Goal: Task Accomplishment & Management: Complete application form

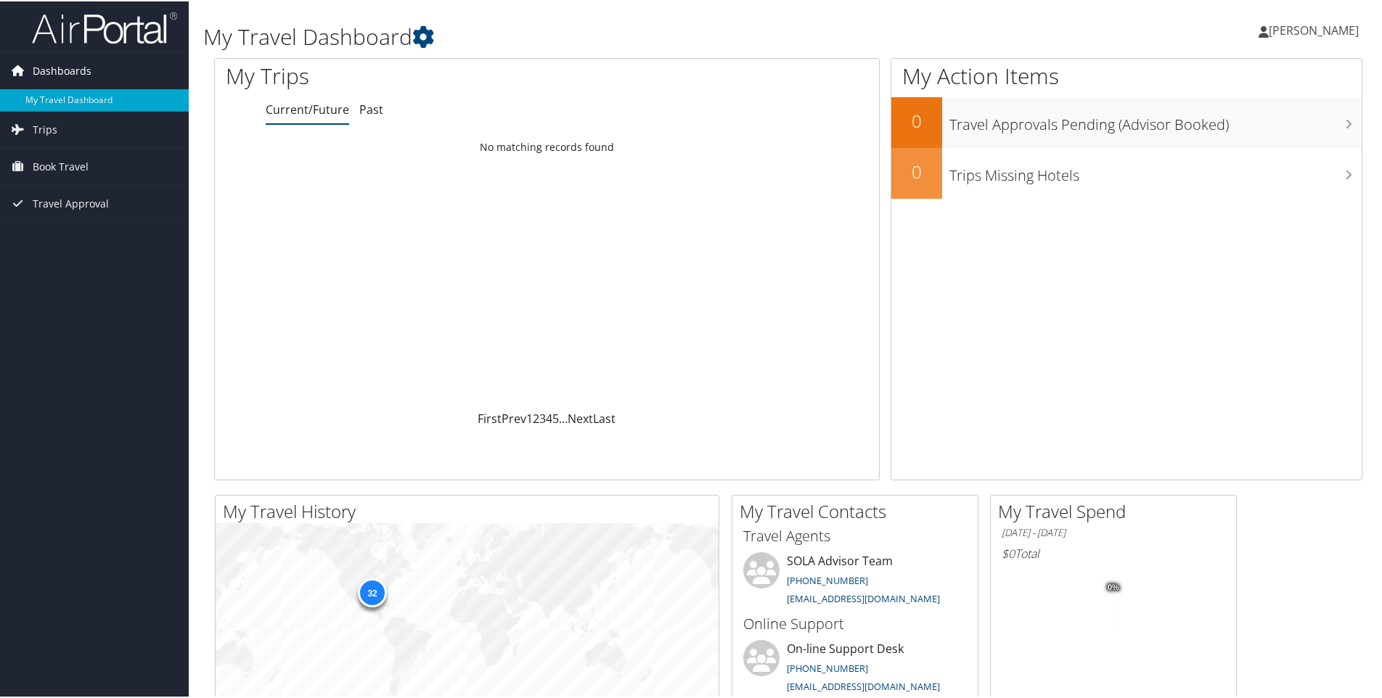
click at [67, 67] on span "Dashboards" at bounding box center [62, 70] width 59 height 36
click at [55, 69] on span "Dashboards" at bounding box center [62, 70] width 59 height 36
click at [1292, 32] on span "Kathy Scott" at bounding box center [1314, 29] width 90 height 16
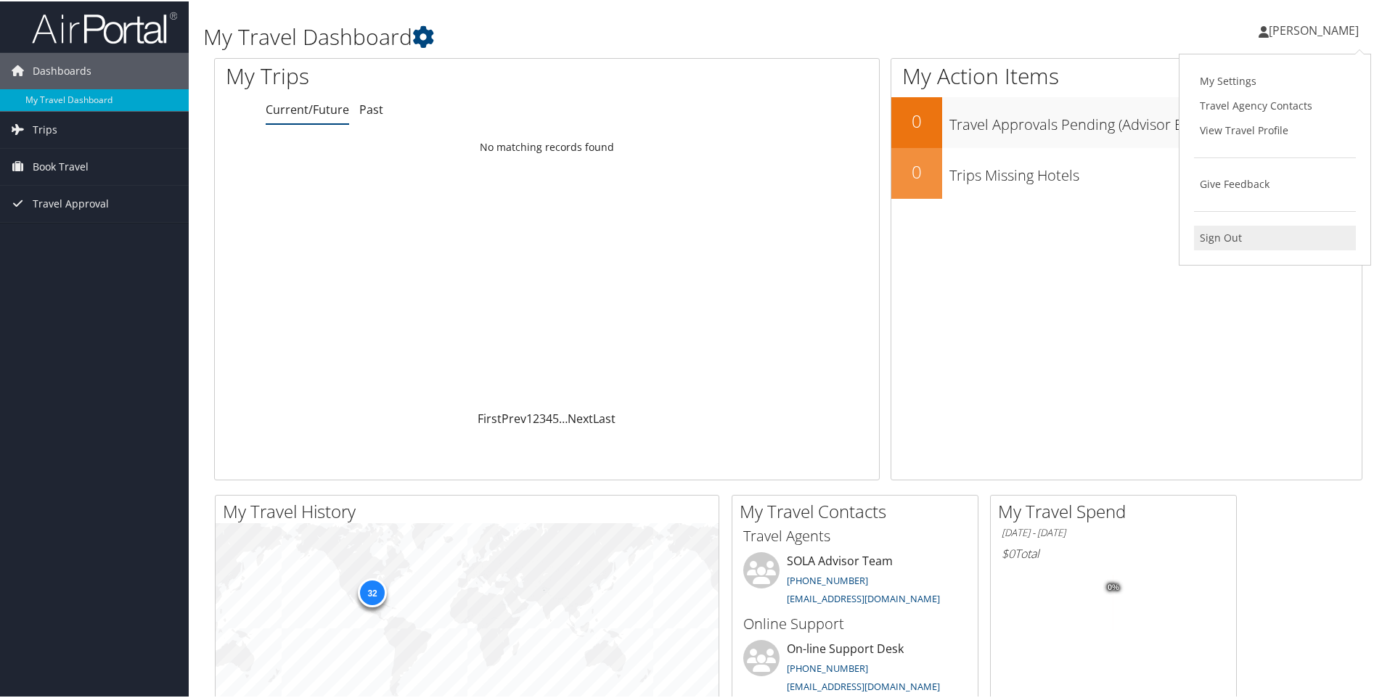
click at [1211, 234] on link "Sign Out" at bounding box center [1275, 236] width 162 height 25
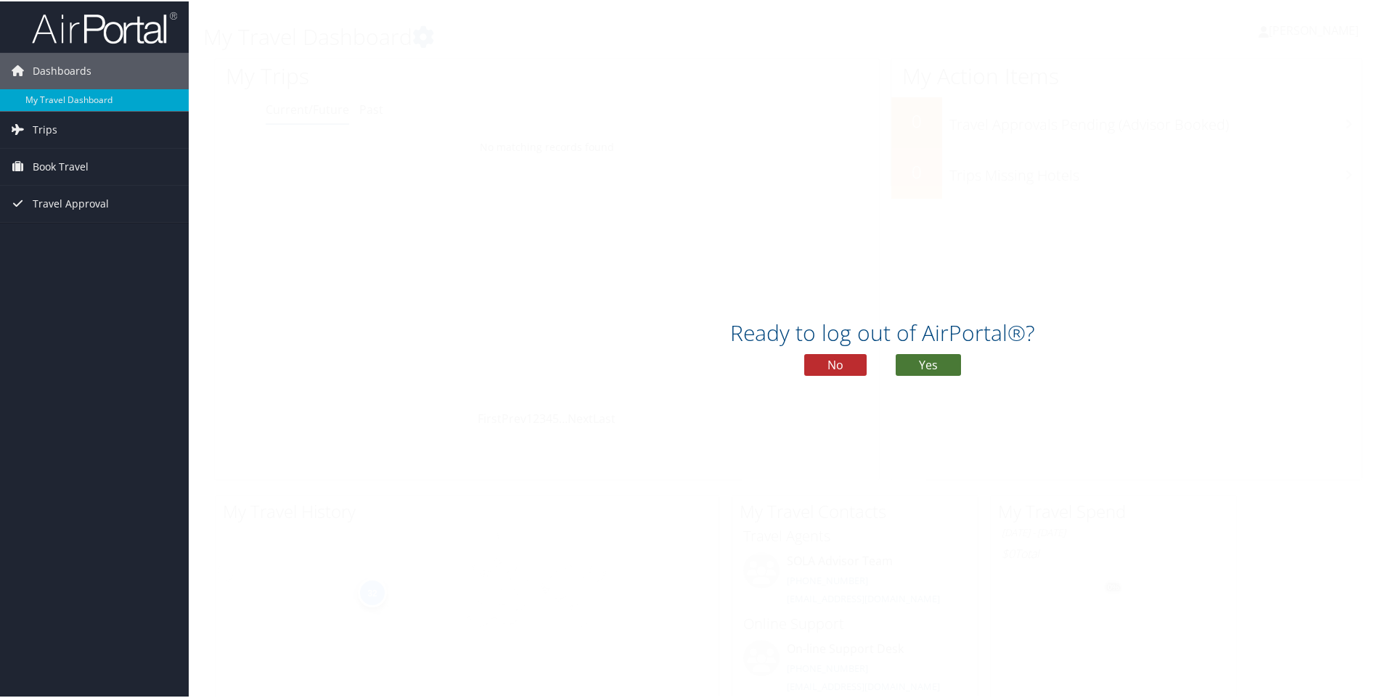
click at [923, 360] on button "Yes" at bounding box center [928, 364] width 65 height 22
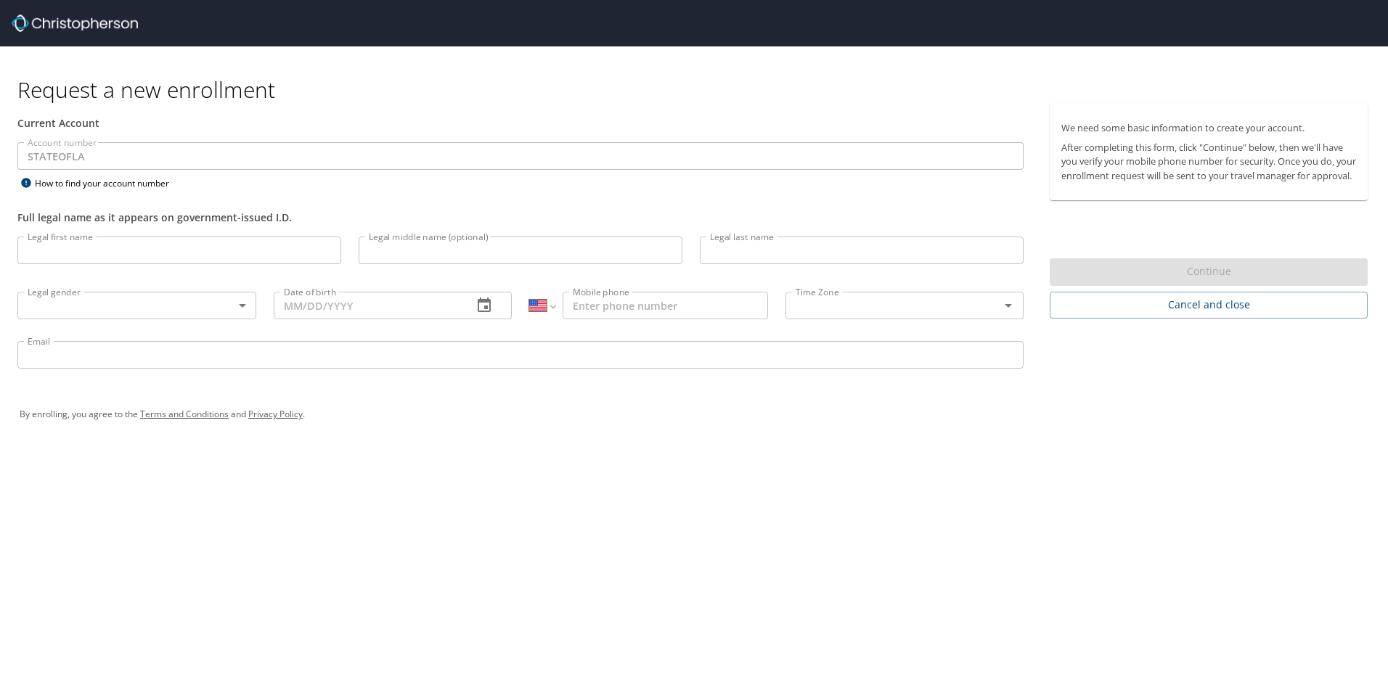
select select "US"
click at [45, 247] on input "Legal first name" at bounding box center [179, 251] width 324 height 28
type input "Carrie"
type input "L."
type input "Castille"
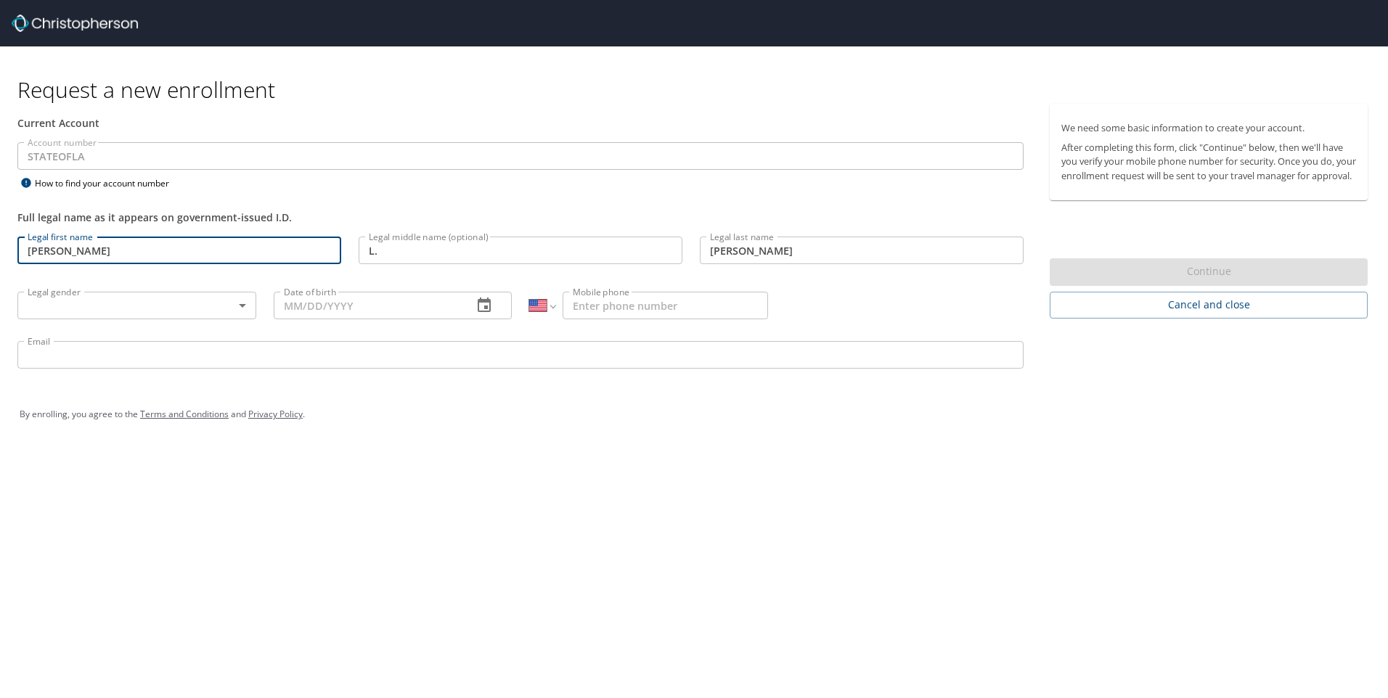
type input "1 (318) 738-3913"
type input "kscott@ulm.edu"
click at [242, 308] on body "Request a new enrollment Current Account Account number STATEOFLA Account numbe…" at bounding box center [694, 349] width 1388 height 698
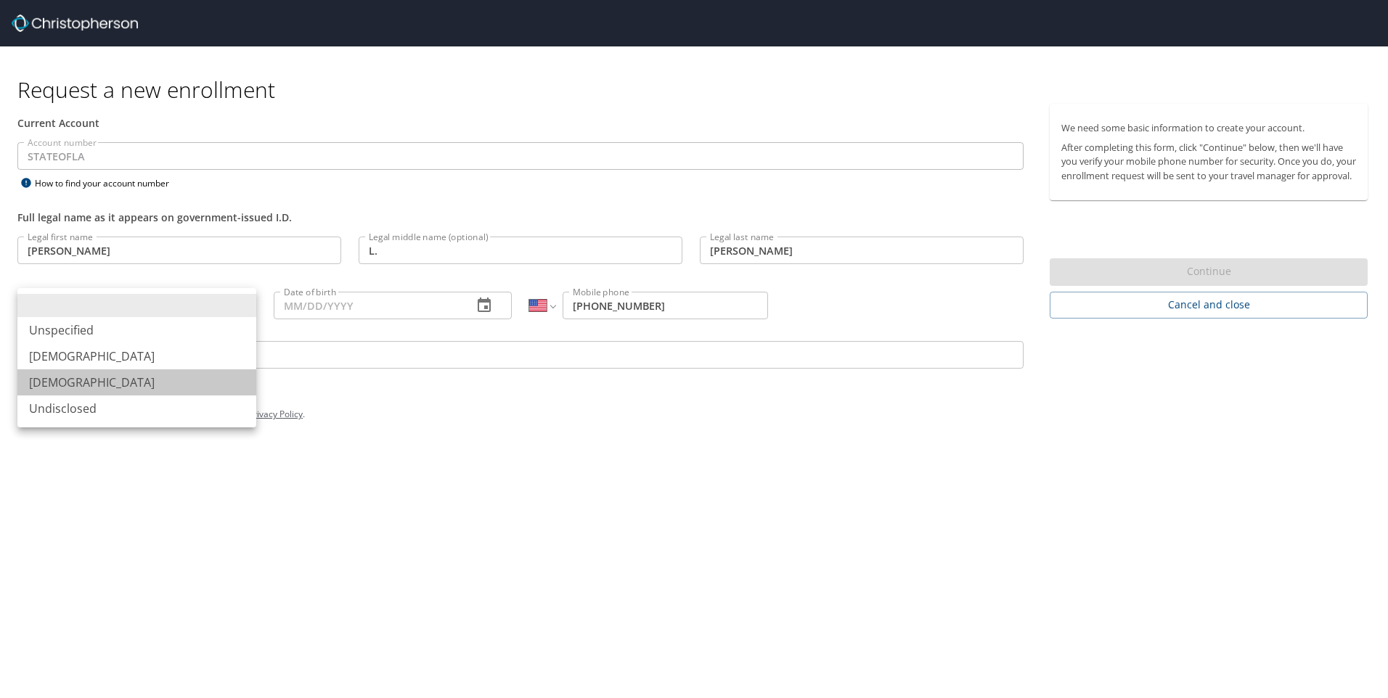
click at [64, 382] on li "Female" at bounding box center [136, 382] width 239 height 26
type input "Female"
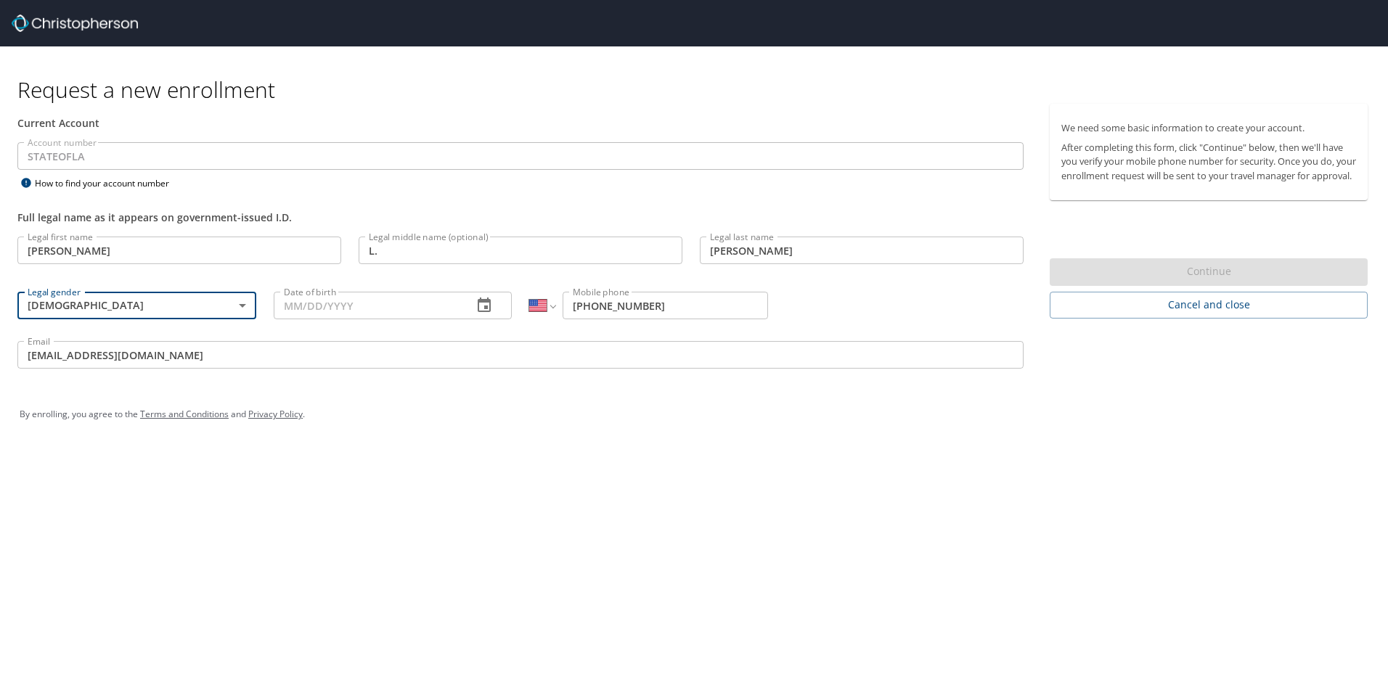
click at [481, 303] on icon "button" at bounding box center [483, 305] width 17 height 17
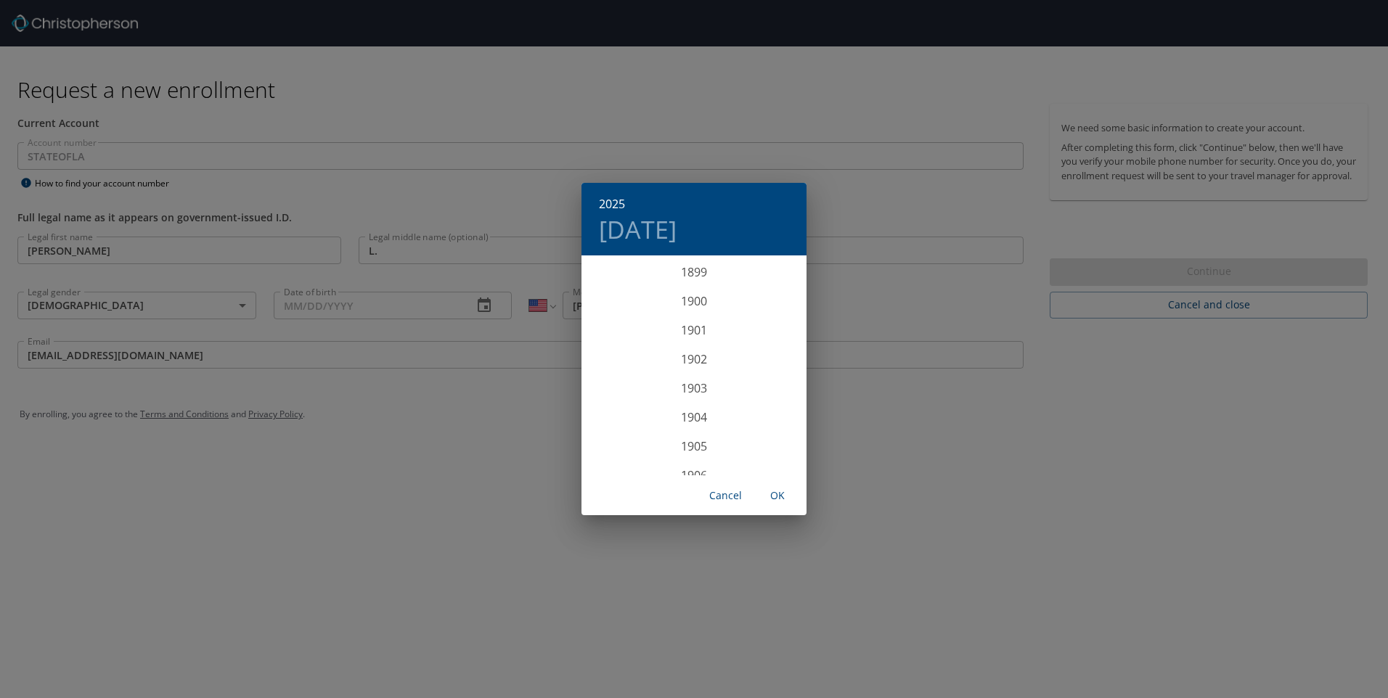
scroll to position [3570, 0]
click at [311, 304] on div "2025 Tue, Oct 7 1899 1900 1901 1902 1903 1904 1905 1906 1907 1908 1909 1910 191…" at bounding box center [694, 349] width 1388 height 698
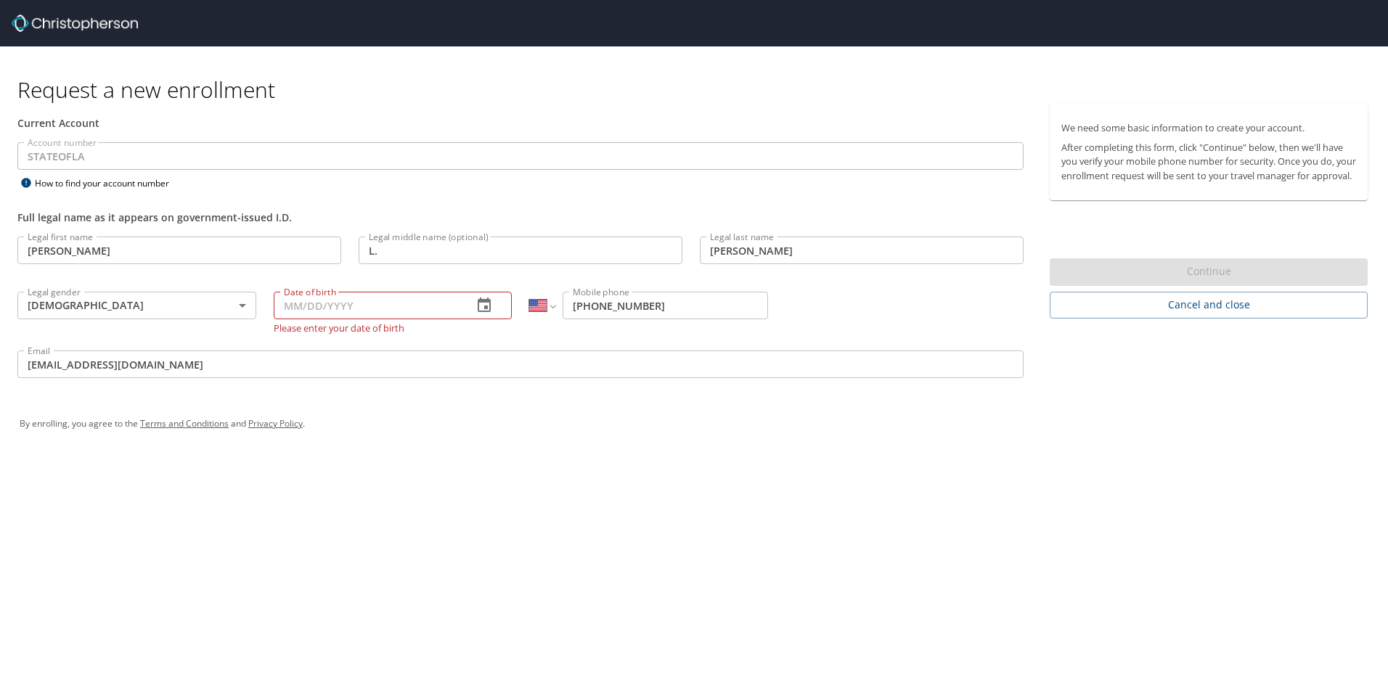
click at [289, 309] on input "Date of birth" at bounding box center [368, 306] width 188 height 28
type input "12/31/1974"
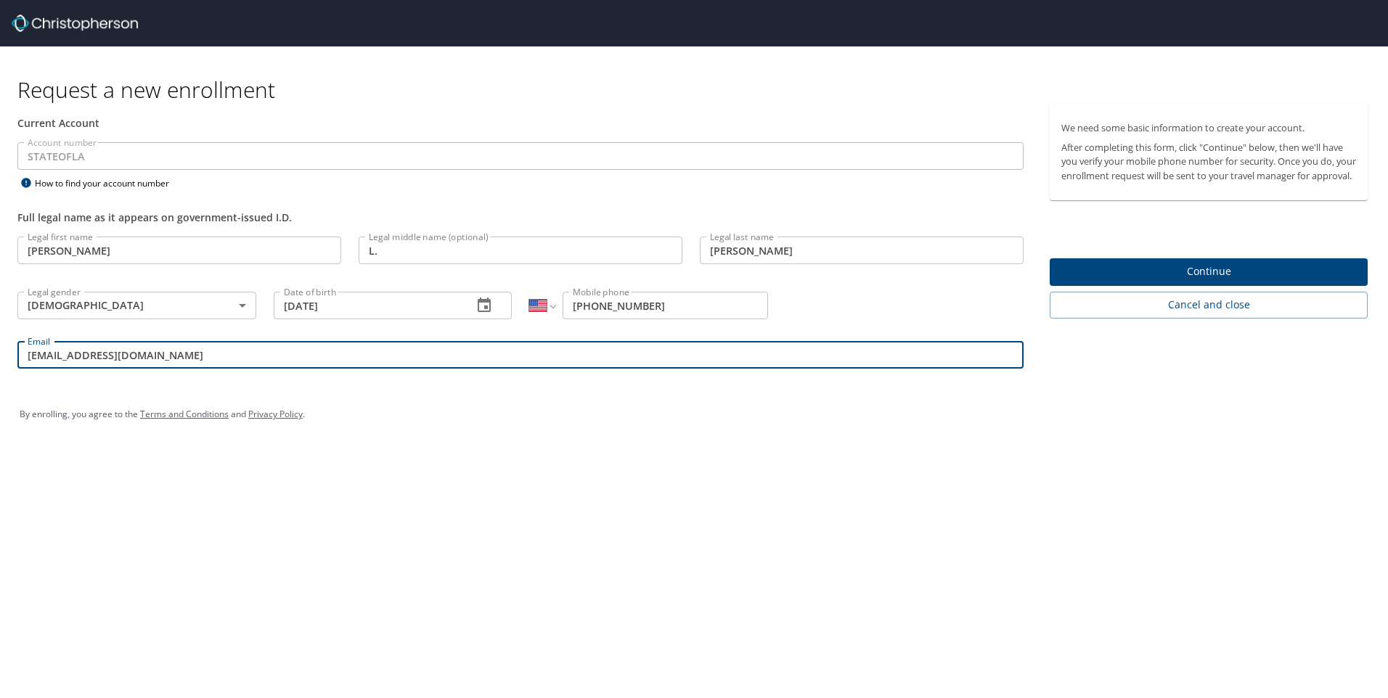
click at [49, 364] on input "kscott@ulm.edu" at bounding box center [520, 355] width 1006 height 28
drag, startPoint x: 57, startPoint y: 355, endPoint x: -43, endPoint y: 349, distance: 99.6
click at [0, 349] on html "Request a new enrollment Current Account Account number STATEOFLA Account numbe…" at bounding box center [694, 349] width 1388 height 698
type input "castille@ulm.edu"
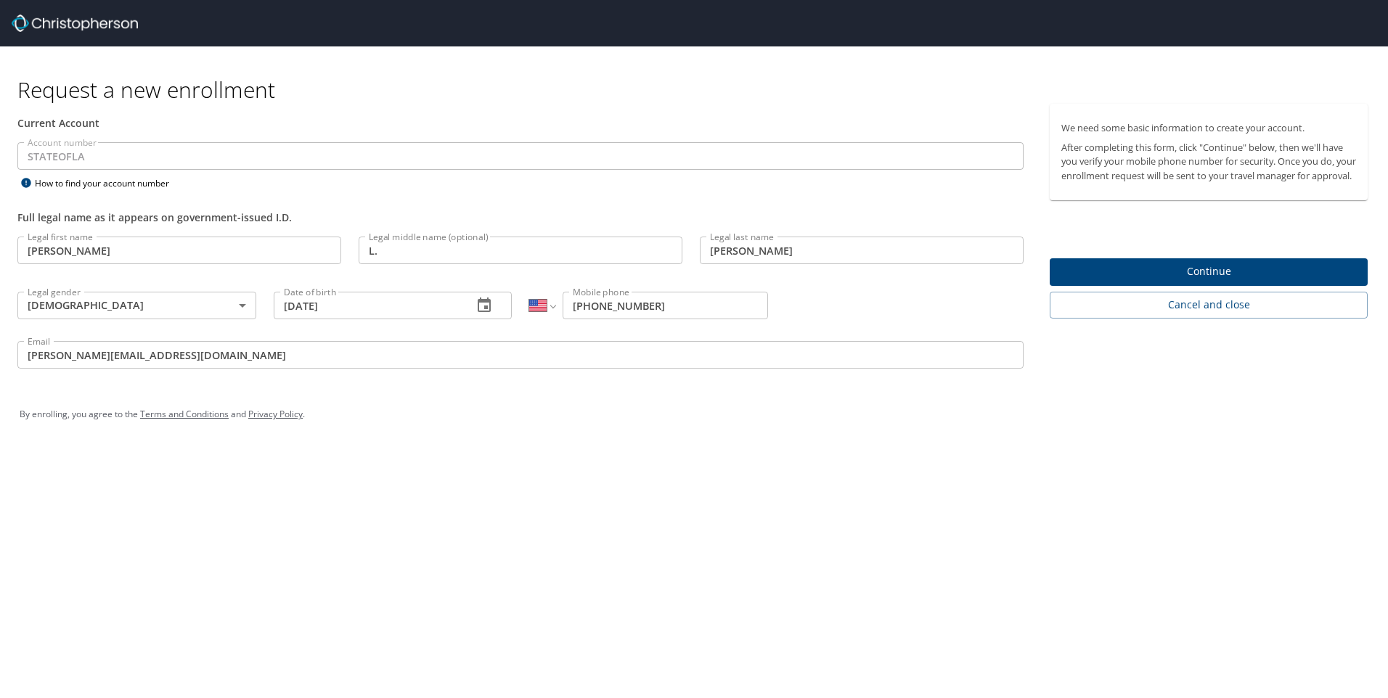
click at [1177, 281] on span "Continue" at bounding box center [1208, 272] width 295 height 18
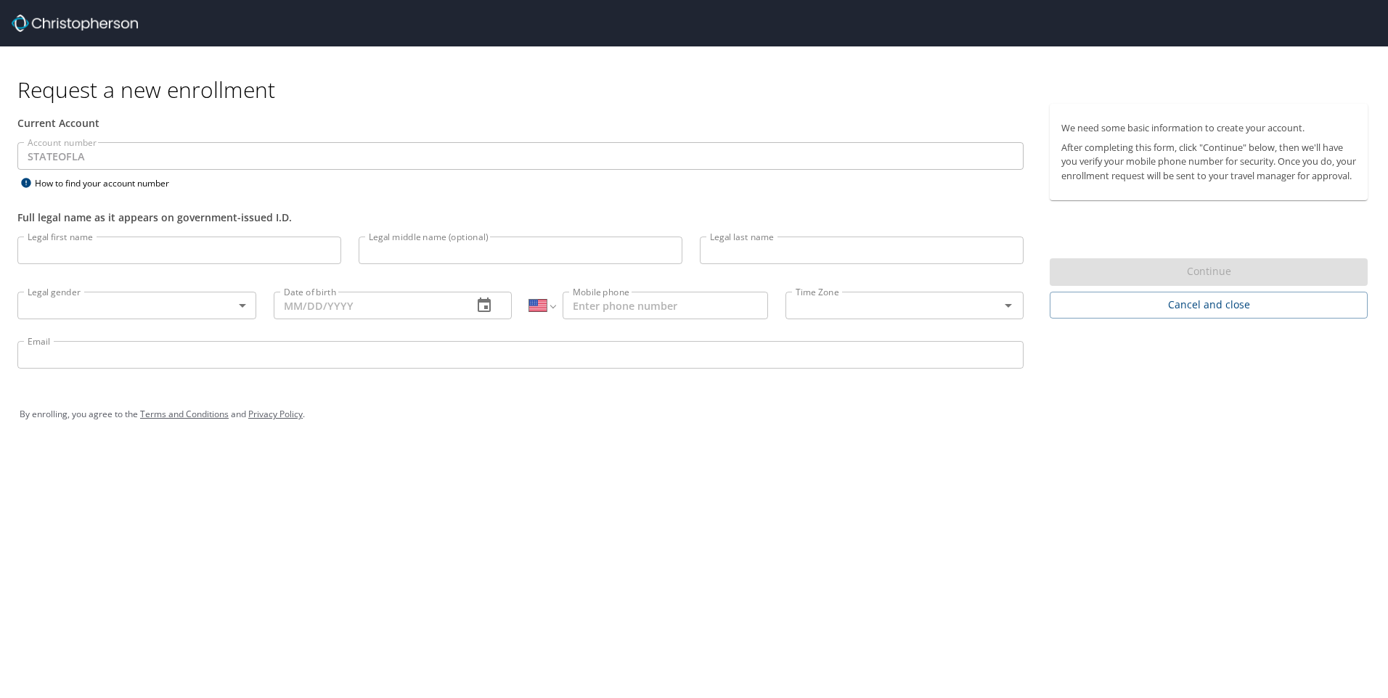
select select "US"
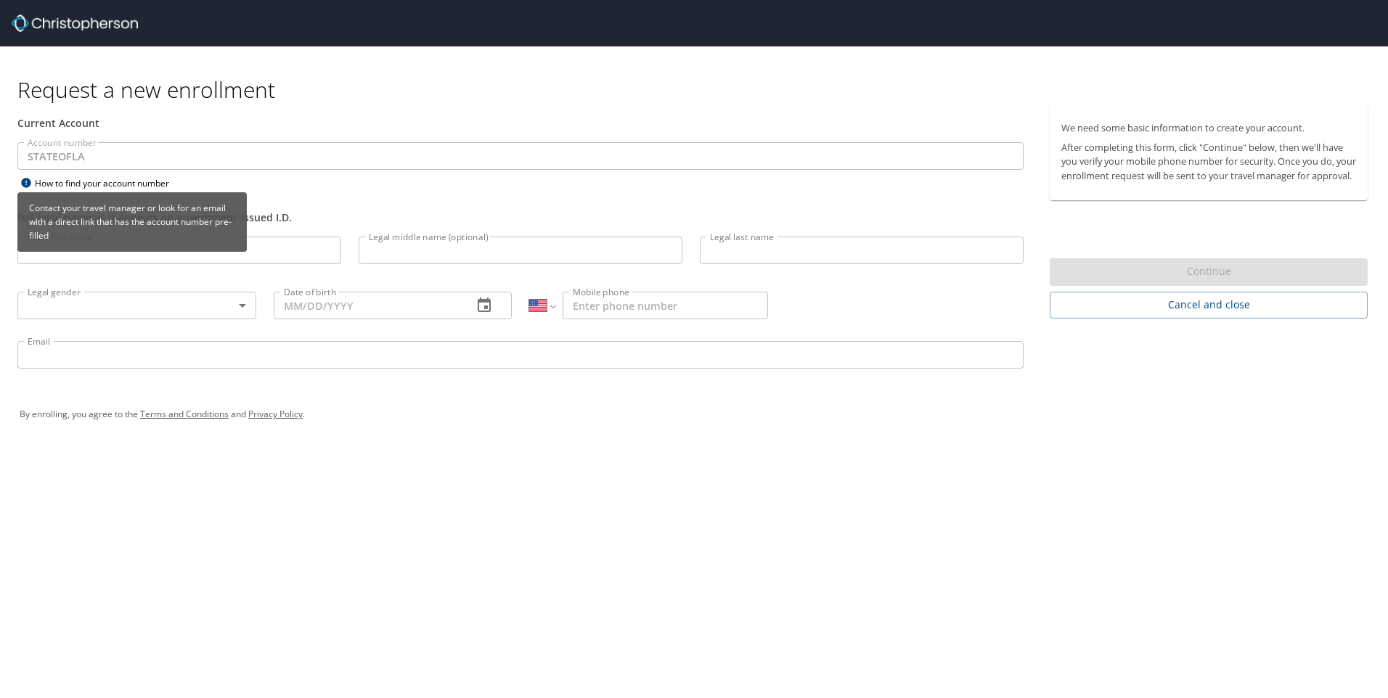
click at [49, 184] on div "How to find your account number" at bounding box center [107, 183] width 181 height 18
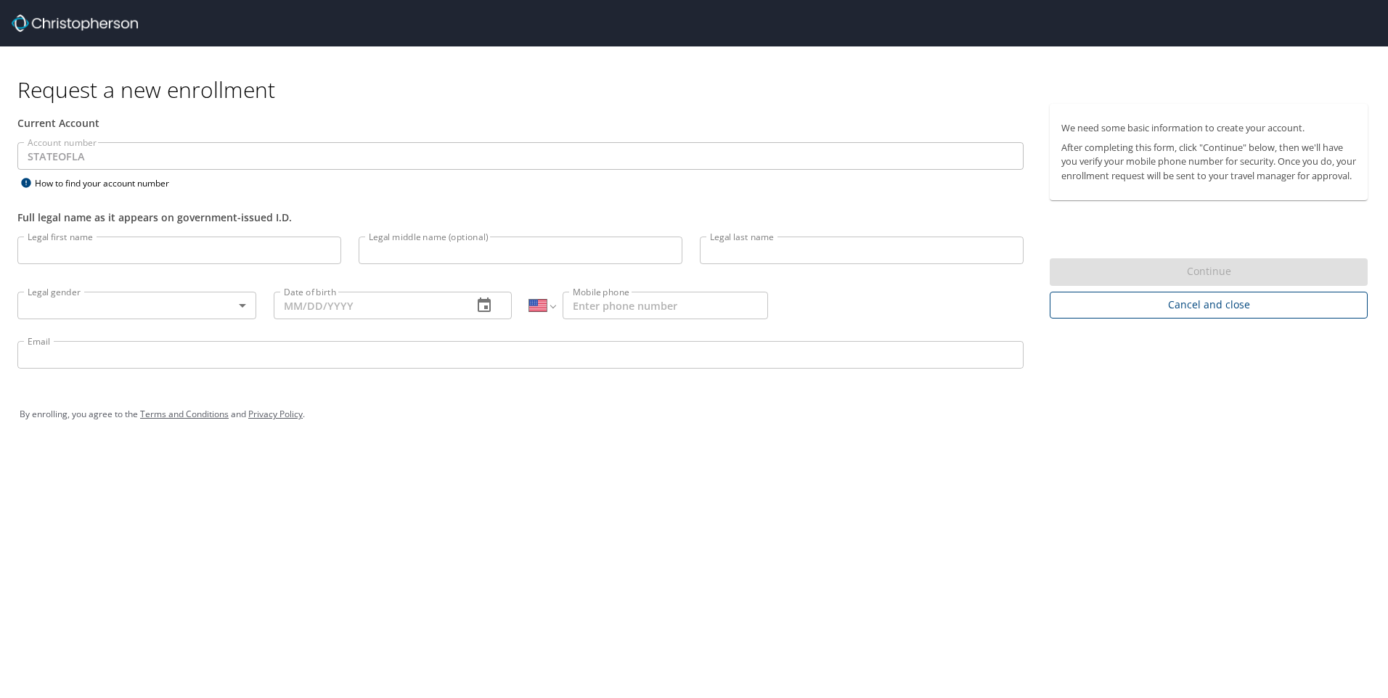
click at [1199, 314] on span "Cancel and close" at bounding box center [1208, 305] width 295 height 18
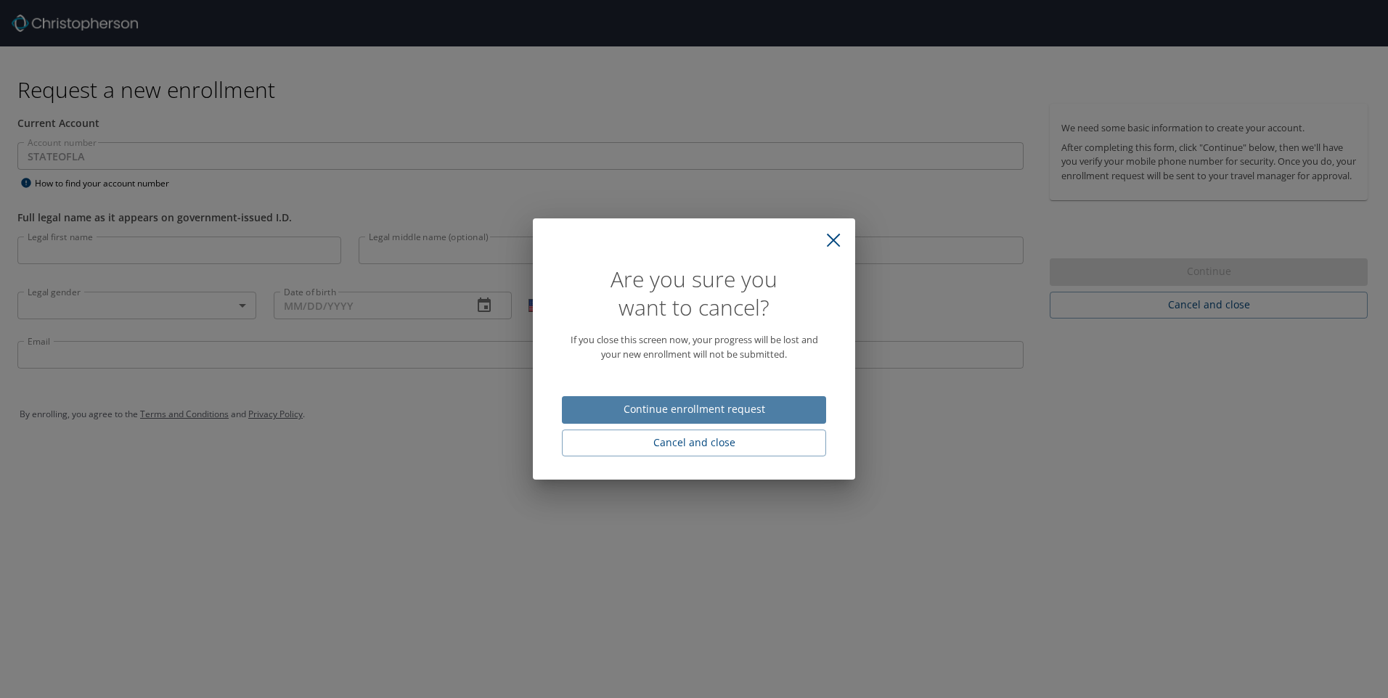
click at [654, 407] on span "Continue enrollment request" at bounding box center [693, 410] width 241 height 18
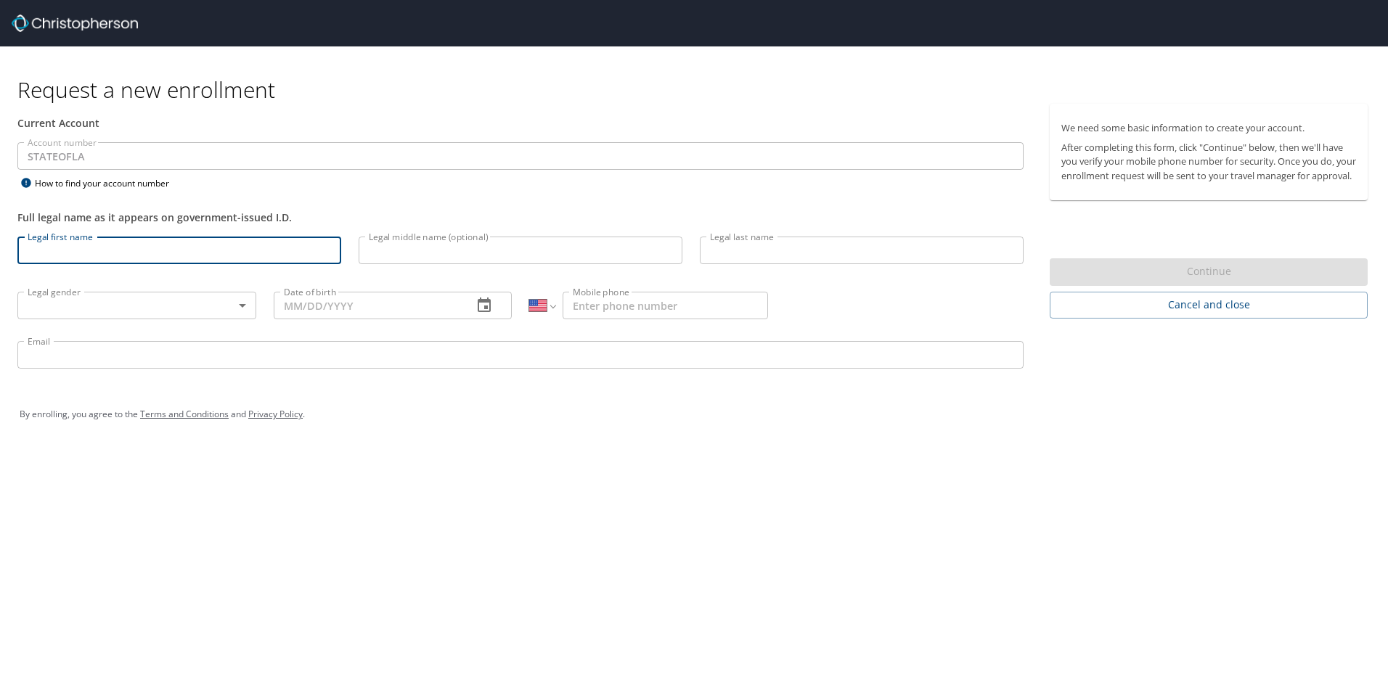
click at [77, 253] on input "Legal first name" at bounding box center [179, 251] width 324 height 28
type input "Carrie"
type input "L."
type input "Castille"
type input "12/31/1974"
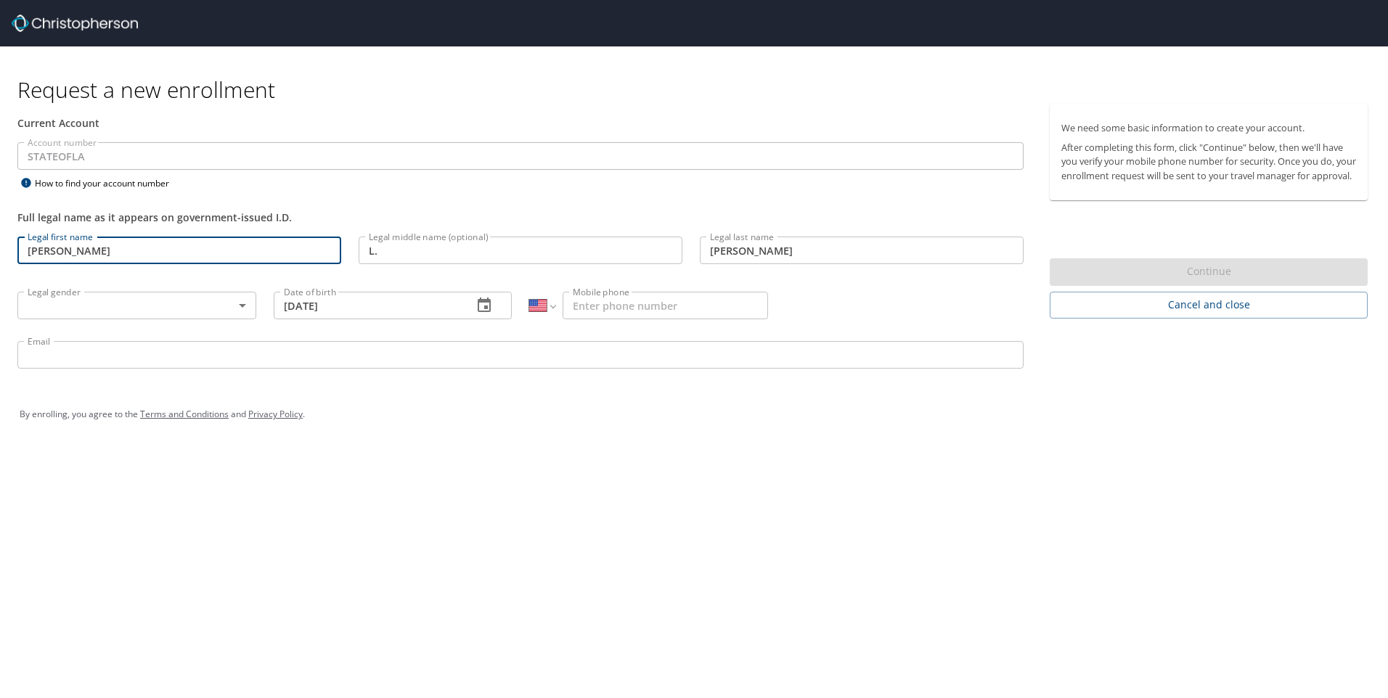
type input "1 (318) 738-3913"
type input "castille@ulm.edu"
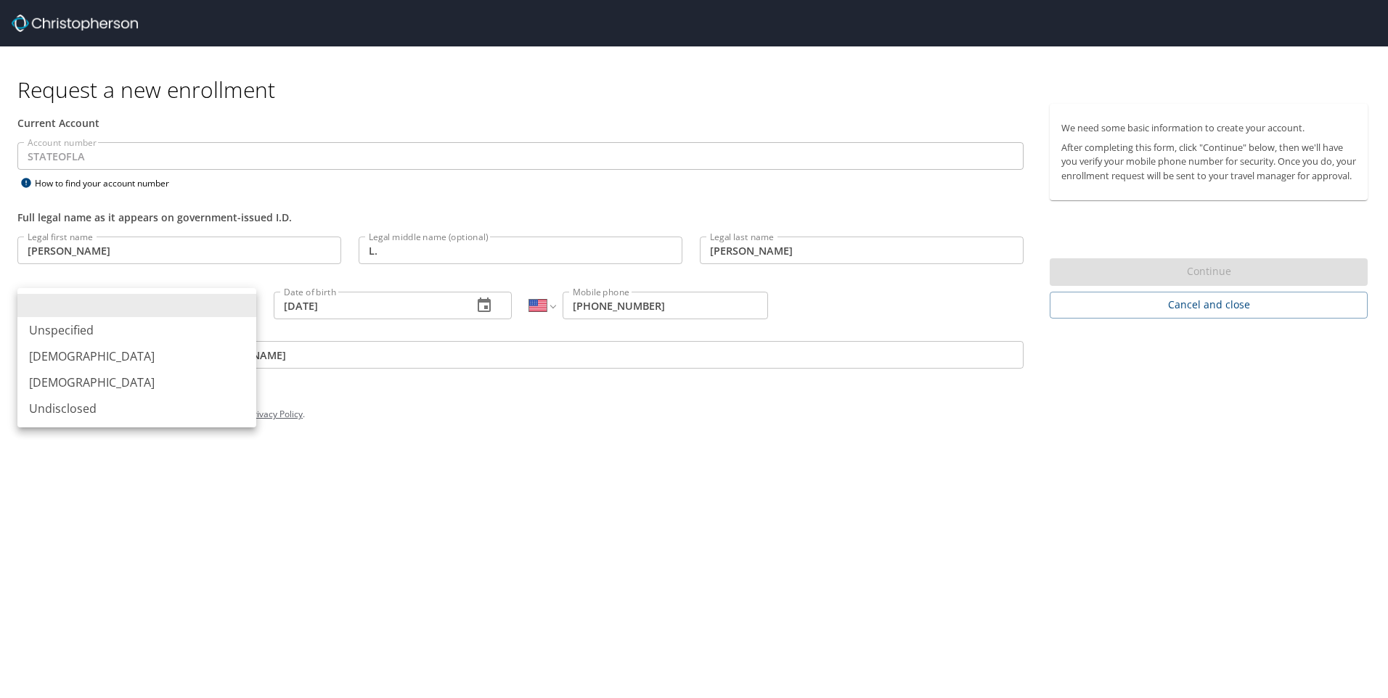
click at [245, 304] on body "Request a new enrollment Current Account Account number STATEOFLA Account numbe…" at bounding box center [694, 349] width 1388 height 698
click at [38, 379] on li "Female" at bounding box center [136, 382] width 239 height 26
type input "Female"
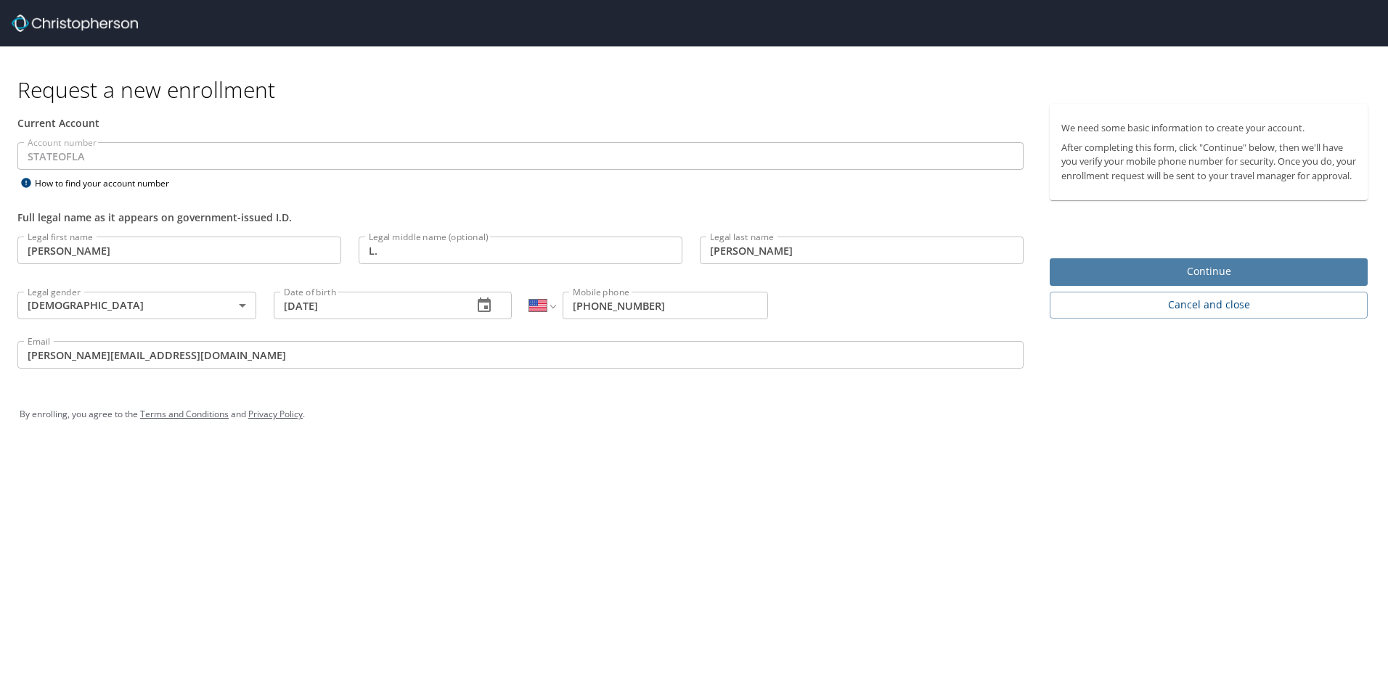
click at [1109, 281] on span "Continue" at bounding box center [1208, 272] width 295 height 18
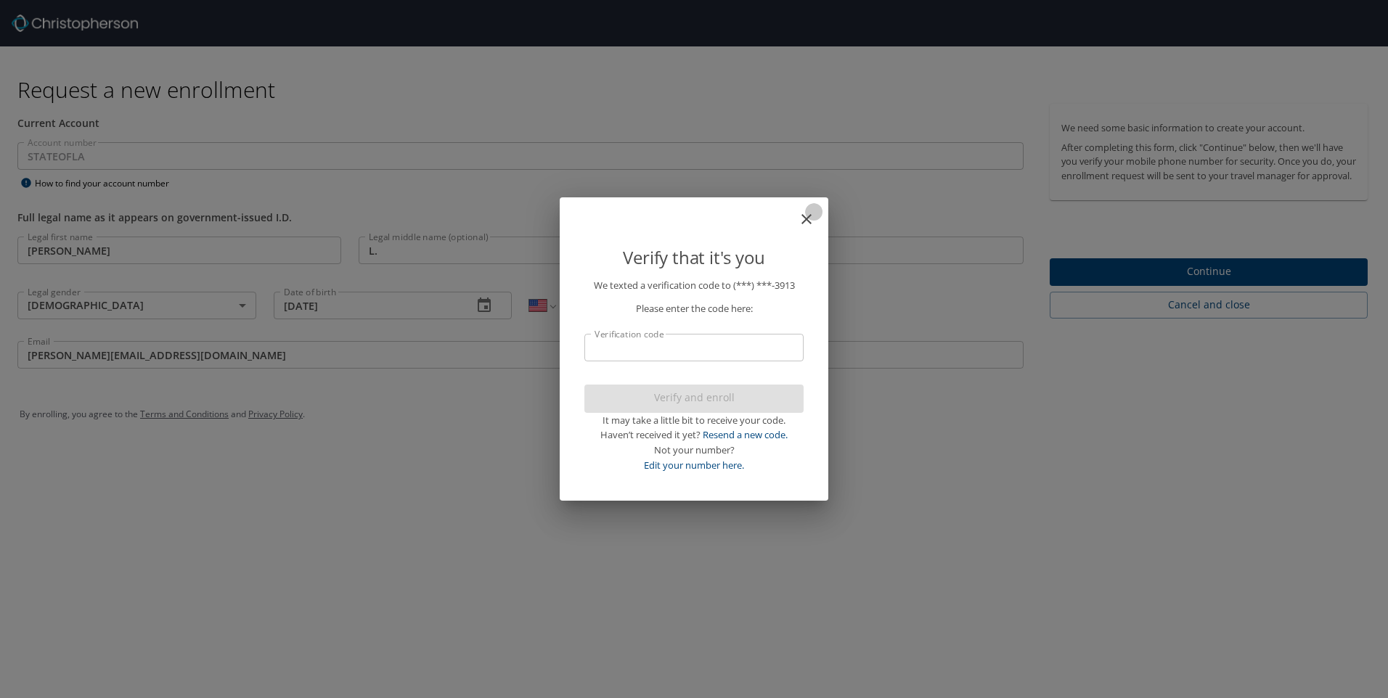
click at [804, 221] on icon "close" at bounding box center [806, 219] width 10 height 10
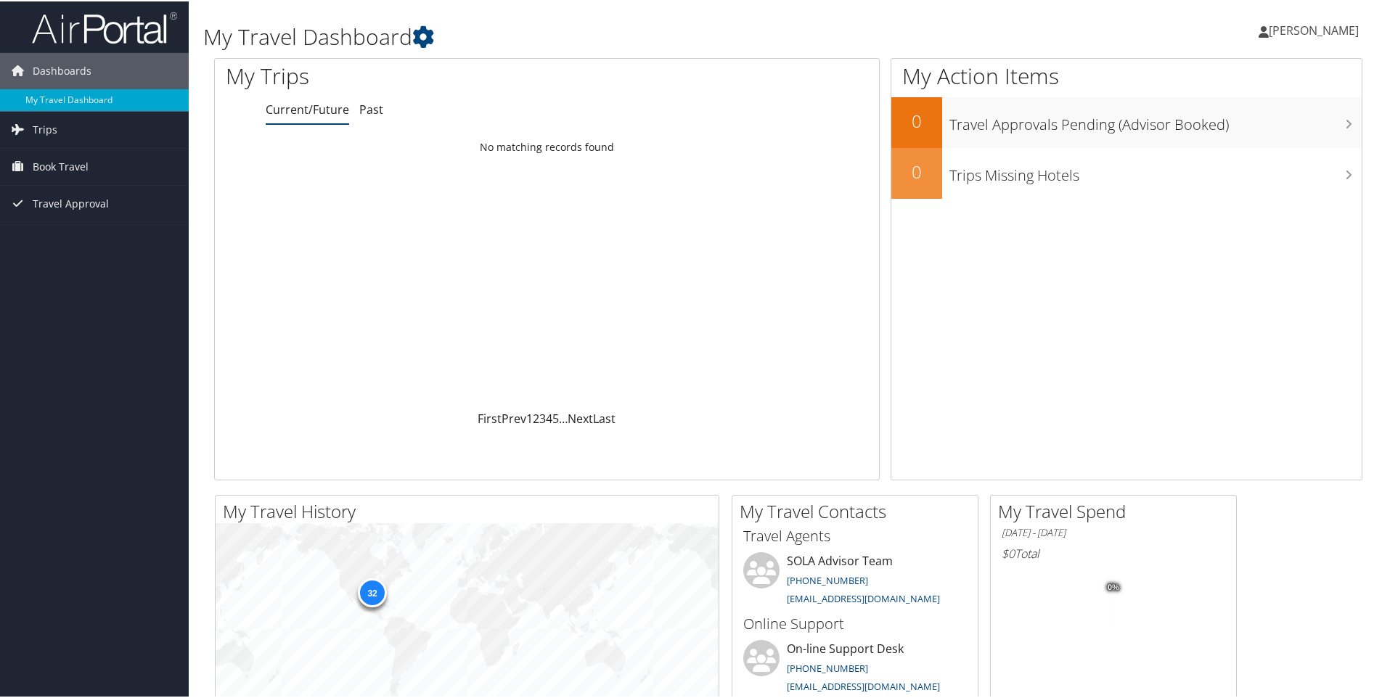
click at [1310, 31] on span "Kathy Scott" at bounding box center [1314, 29] width 90 height 16
click at [1237, 77] on link "My Settings" at bounding box center [1275, 79] width 162 height 25
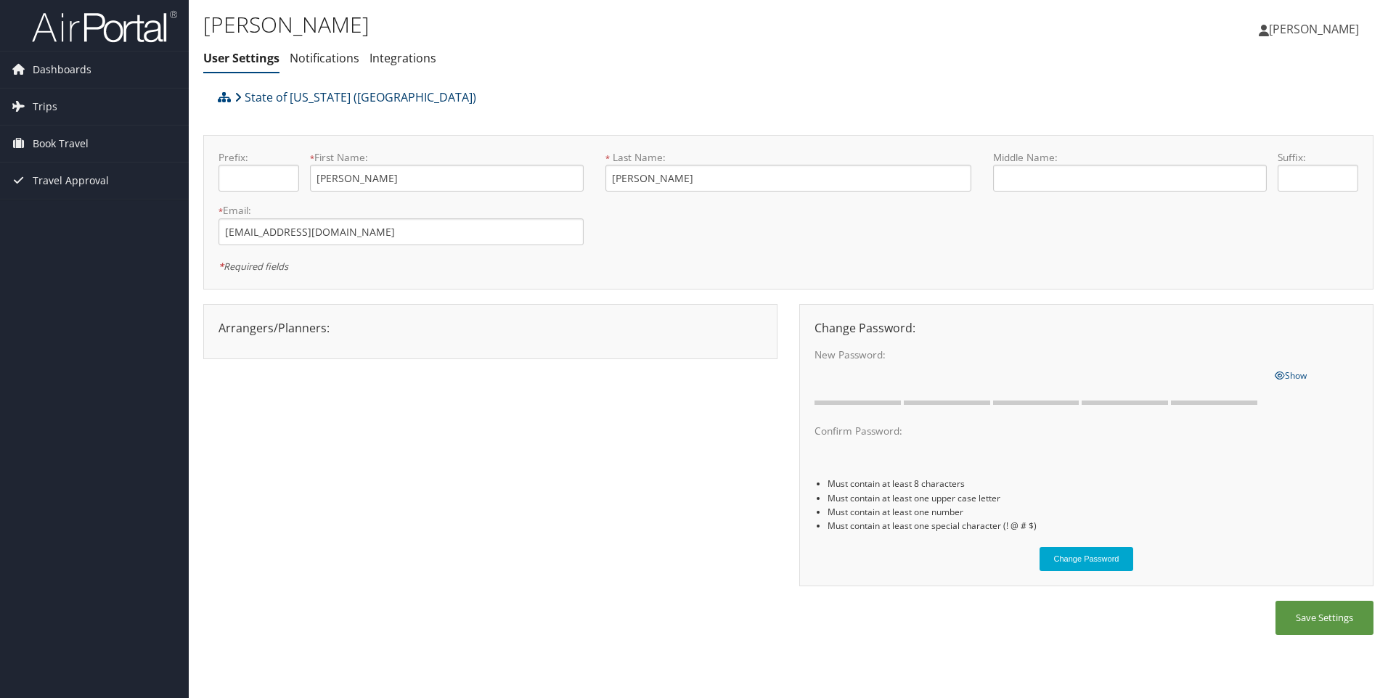
click at [243, 91] on link "State of Louisiana (SOLA)" at bounding box center [355, 97] width 242 height 29
click at [44, 136] on span "Book Travel" at bounding box center [61, 144] width 56 height 36
click at [59, 194] on link "Book/Manage Online Trips" at bounding box center [94, 195] width 189 height 22
click at [1301, 33] on span "[PERSON_NAME]" at bounding box center [1314, 29] width 90 height 16
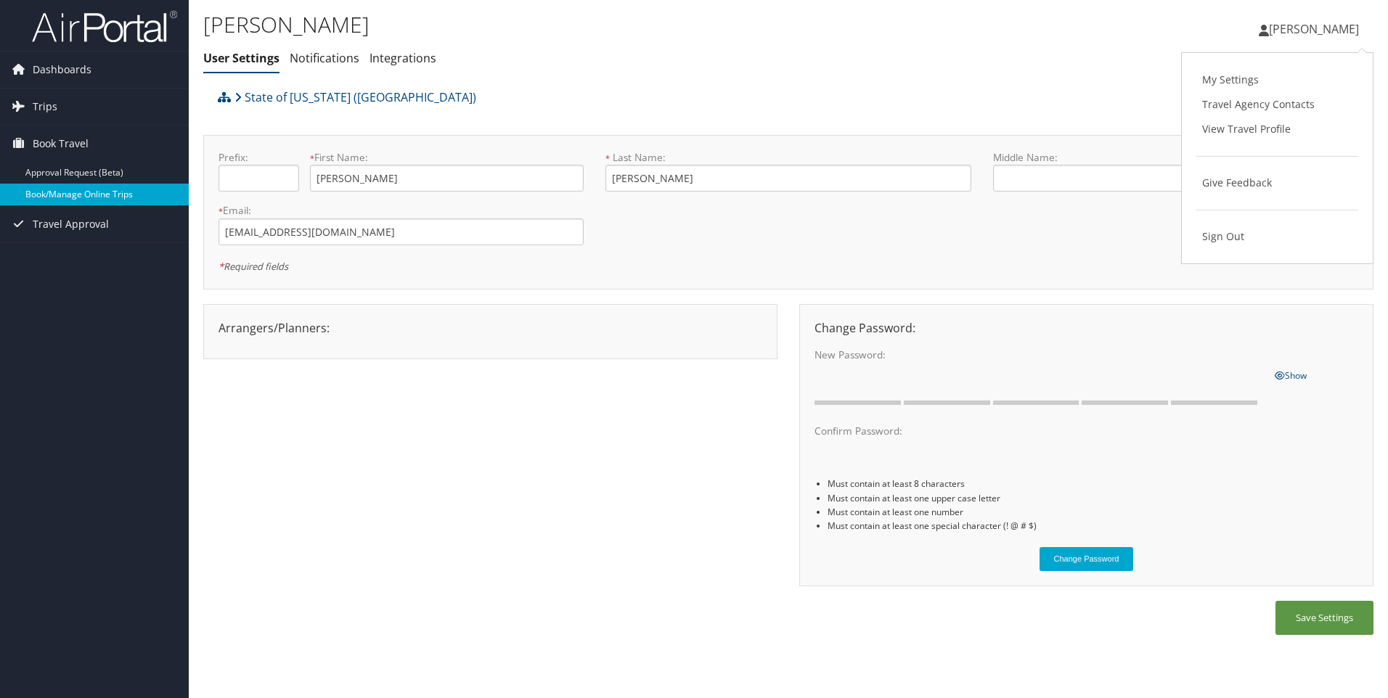
click at [65, 194] on link "Book/Manage Online Trips" at bounding box center [94, 195] width 189 height 22
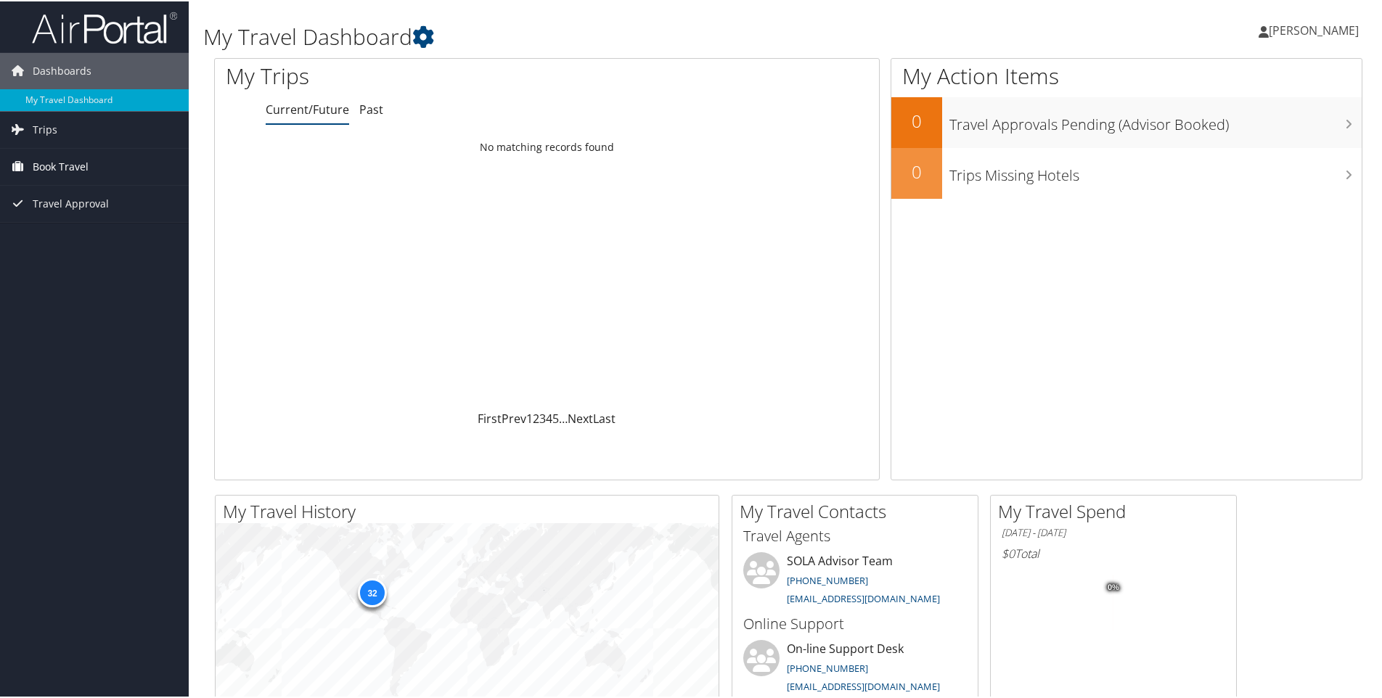
click at [64, 160] on span "Book Travel" at bounding box center [61, 165] width 56 height 36
click at [41, 213] on link "Book/Manage Online Trips" at bounding box center [94, 216] width 189 height 22
